Goal: Task Accomplishment & Management: Manage account settings

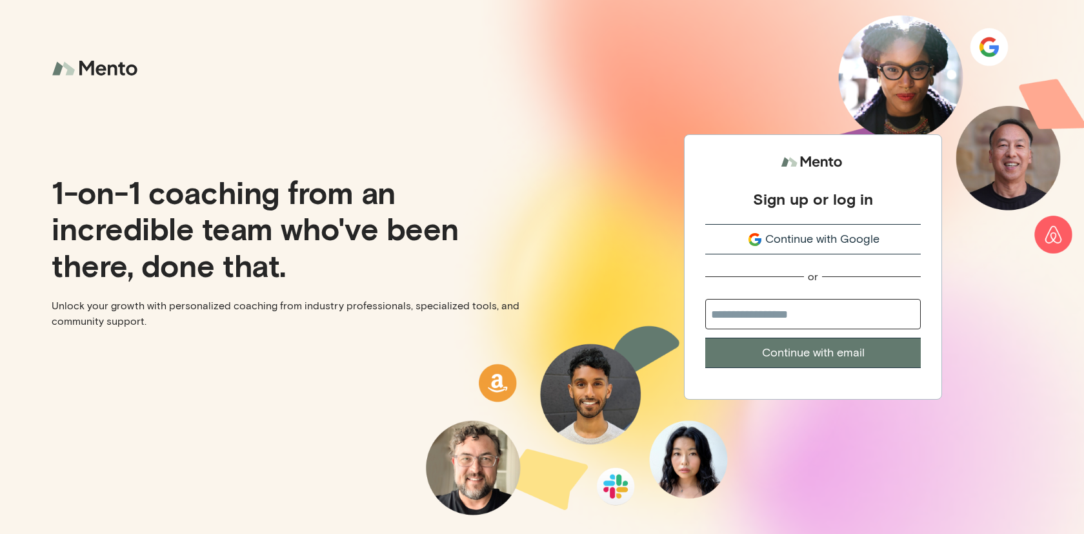
click at [795, 321] on input "email" at bounding box center [812, 314] width 215 height 30
type input "**********"
click at [705, 337] on button "Continue with email" at bounding box center [812, 352] width 215 height 30
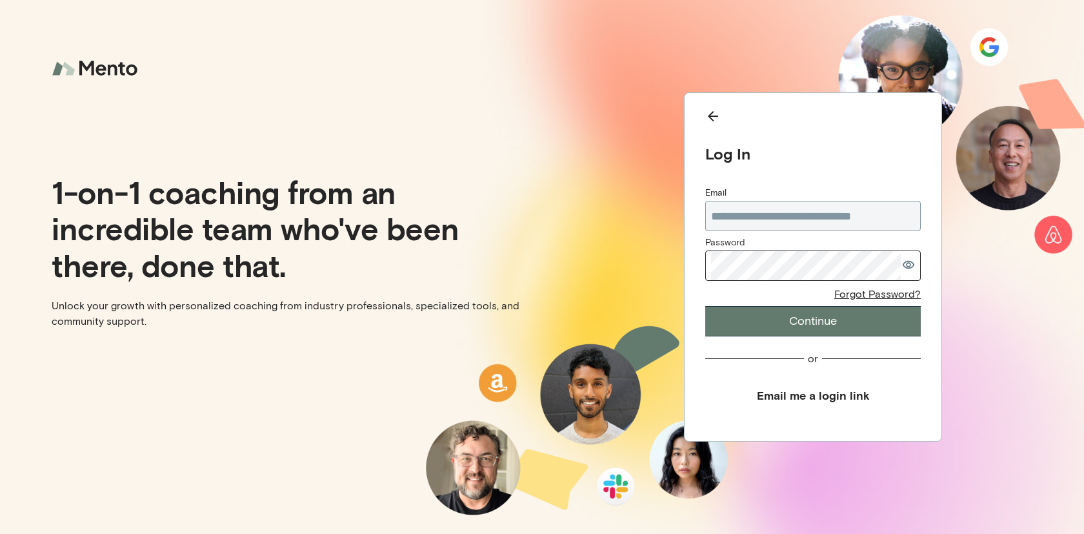
click at [0, 533] on com-1password-button at bounding box center [0, 534] width 0 height 0
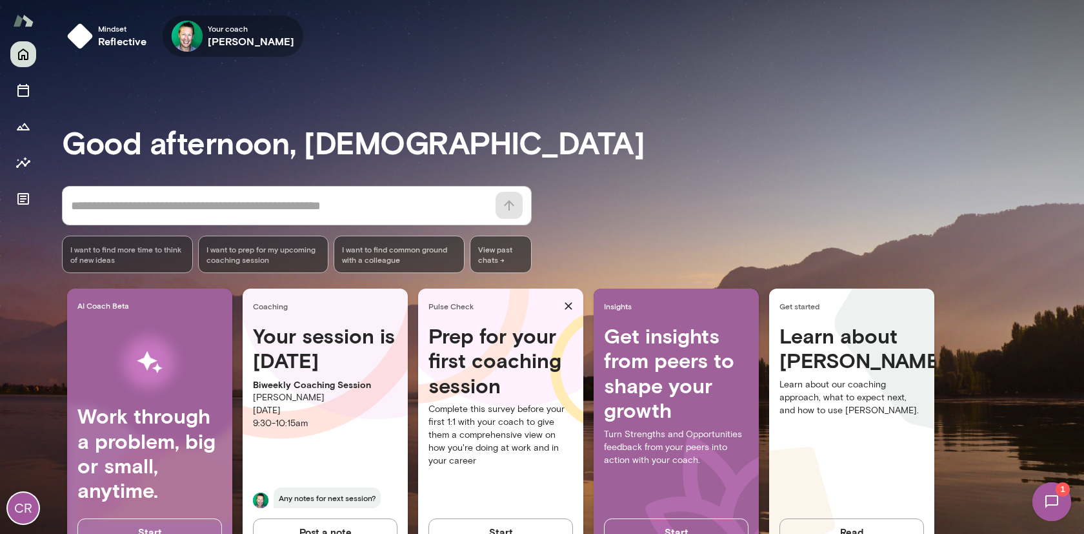
click at [255, 39] on h6 "[PERSON_NAME]" at bounding box center [251, 41] width 87 height 15
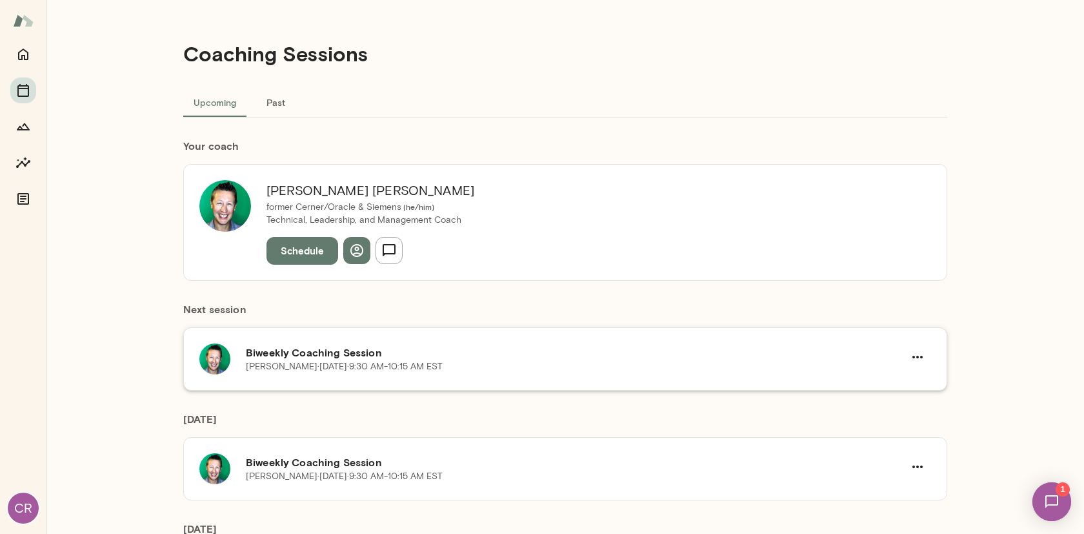
click at [363, 352] on h6 "Biweekly Coaching Session" at bounding box center [575, 352] width 658 height 15
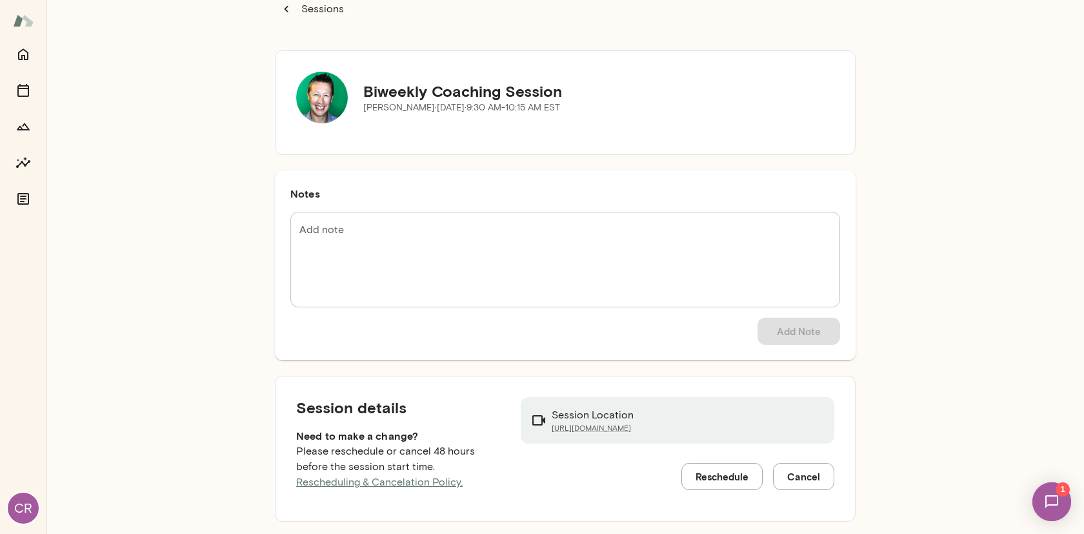
scroll to position [35, 0]
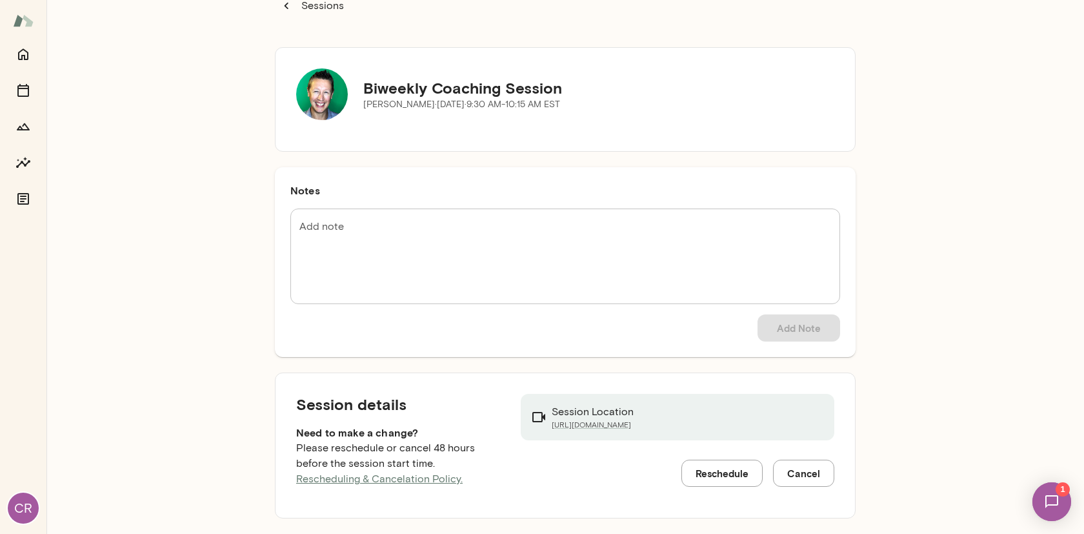
click at [709, 474] on button "Reschedule" at bounding box center [721, 472] width 81 height 27
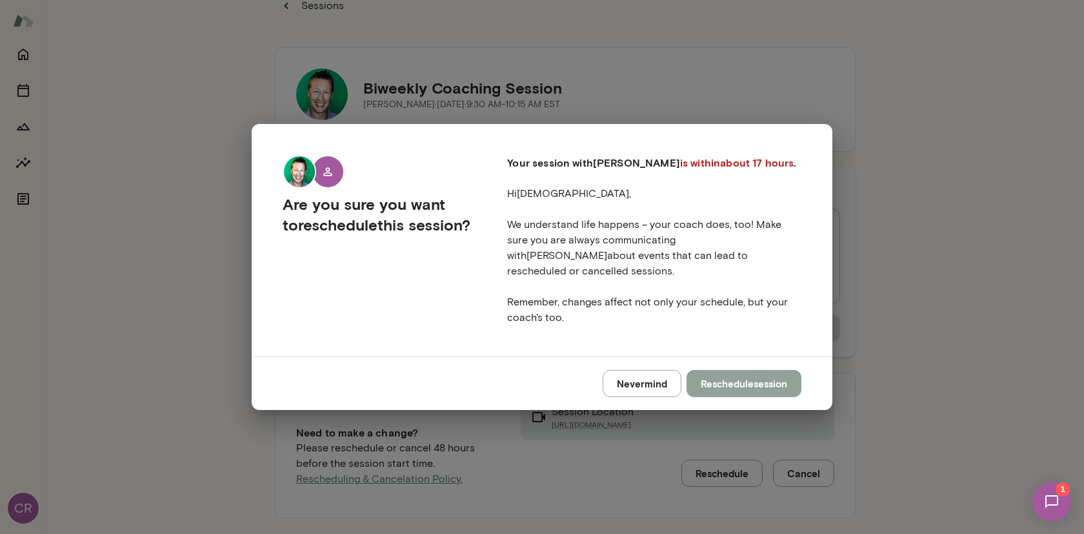
click at [734, 370] on button "Reschedule session" at bounding box center [743, 383] width 115 height 27
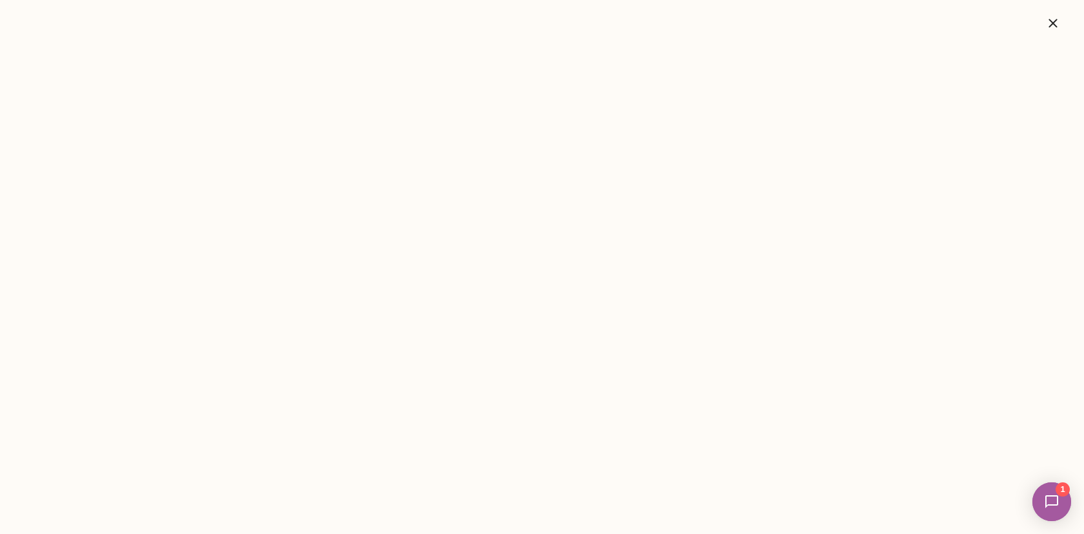
click at [1057, 20] on icon "button" at bounding box center [1052, 23] width 8 height 8
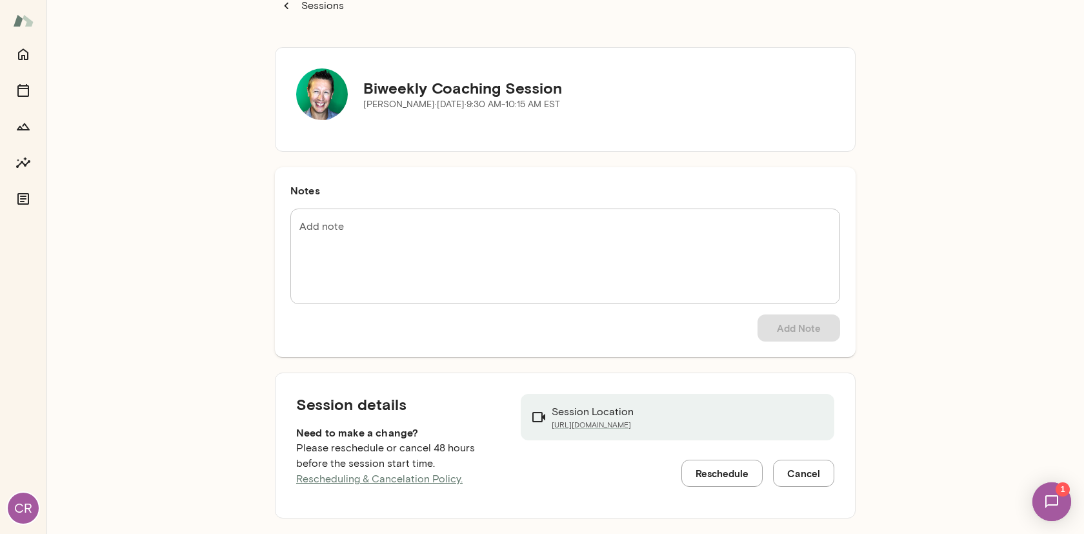
click at [248, 77] on div "Sessions Biweekly Coaching Session [PERSON_NAME][DATE] · 9:30 AM-10:15 AM EST N…" at bounding box center [564, 267] width 1037 height 534
